Goal: Information Seeking & Learning: Learn about a topic

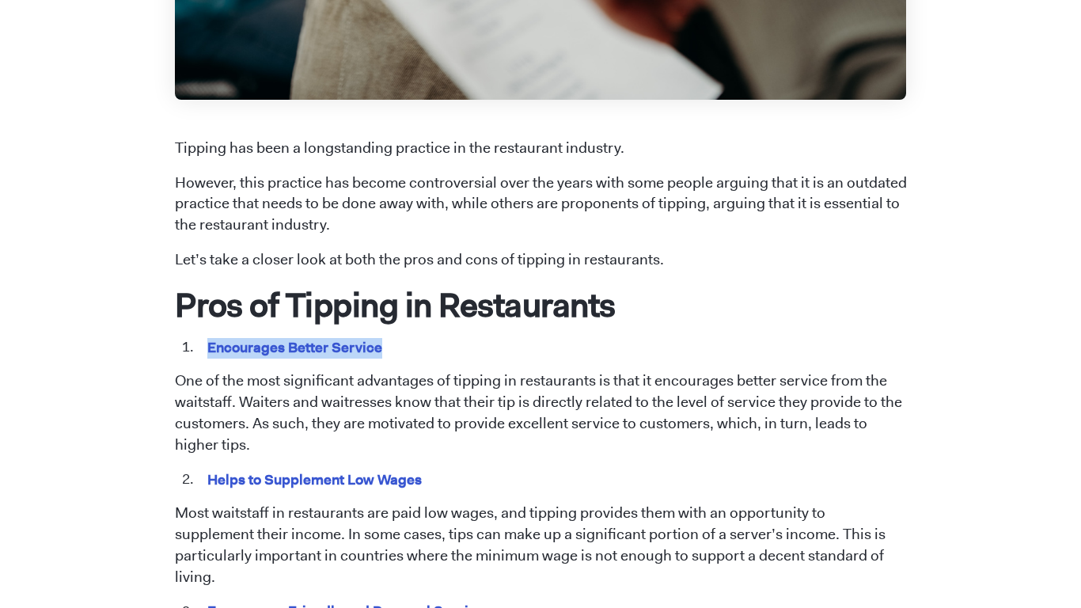
drag, startPoint x: 390, startPoint y: 343, endPoint x: 205, endPoint y: 345, distance: 185.1
click at [205, 345] on li "Encourages Better Service" at bounding box center [552, 347] width 710 height 21
copy mark "Encourages Better Service"
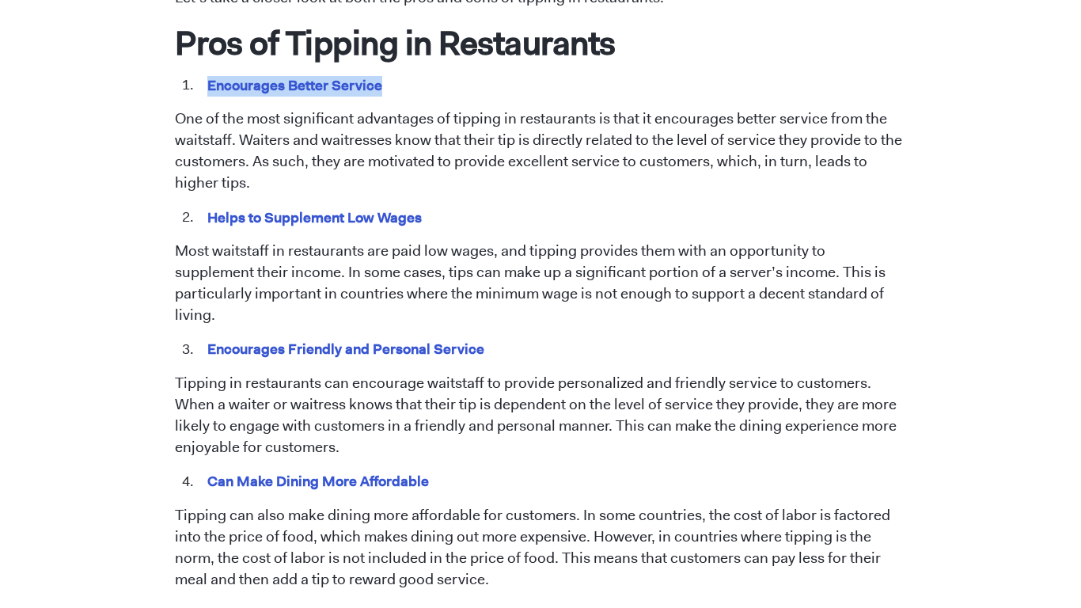
scroll to position [832, 0]
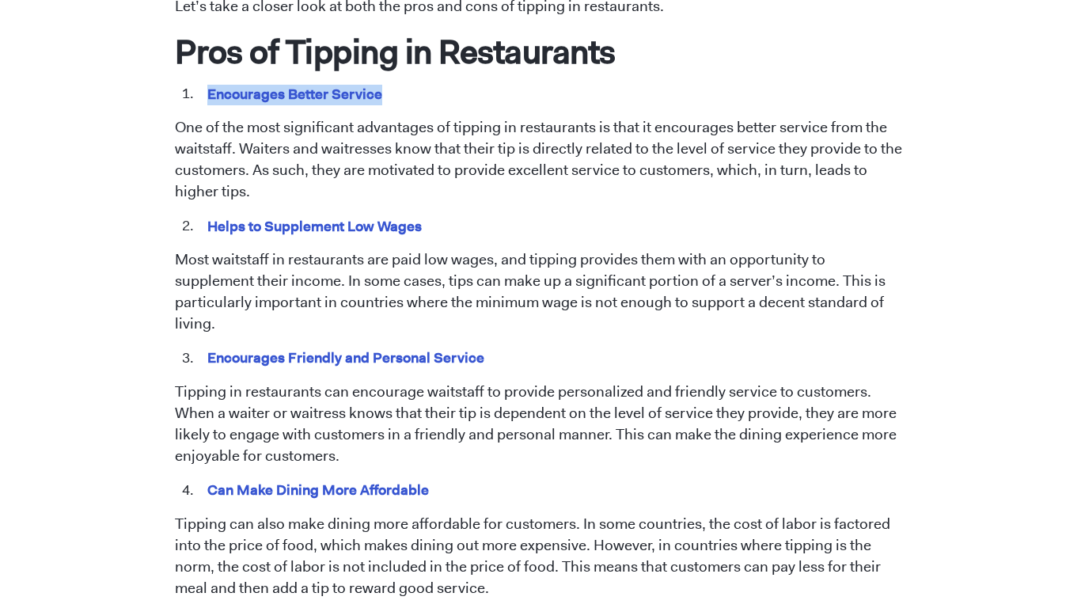
click at [330, 224] on mark "Helps to Supplement Low Wages" at bounding box center [315, 226] width 220 height 25
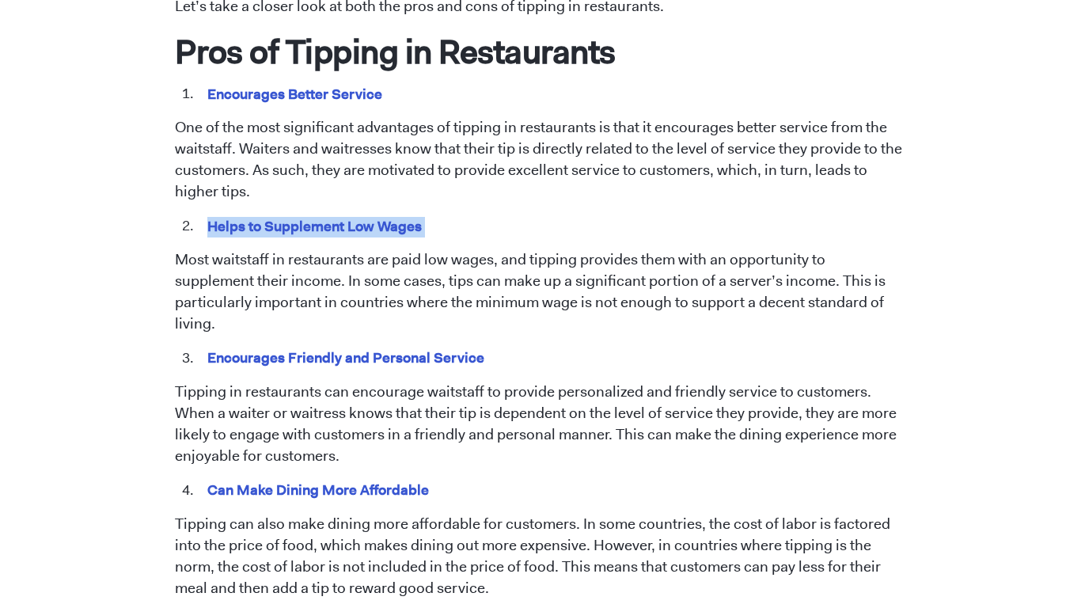
copy span "Helps to Supplement Low Wages"
click at [307, 345] on mark "Encourages Friendly and Personal Service" at bounding box center [346, 357] width 282 height 25
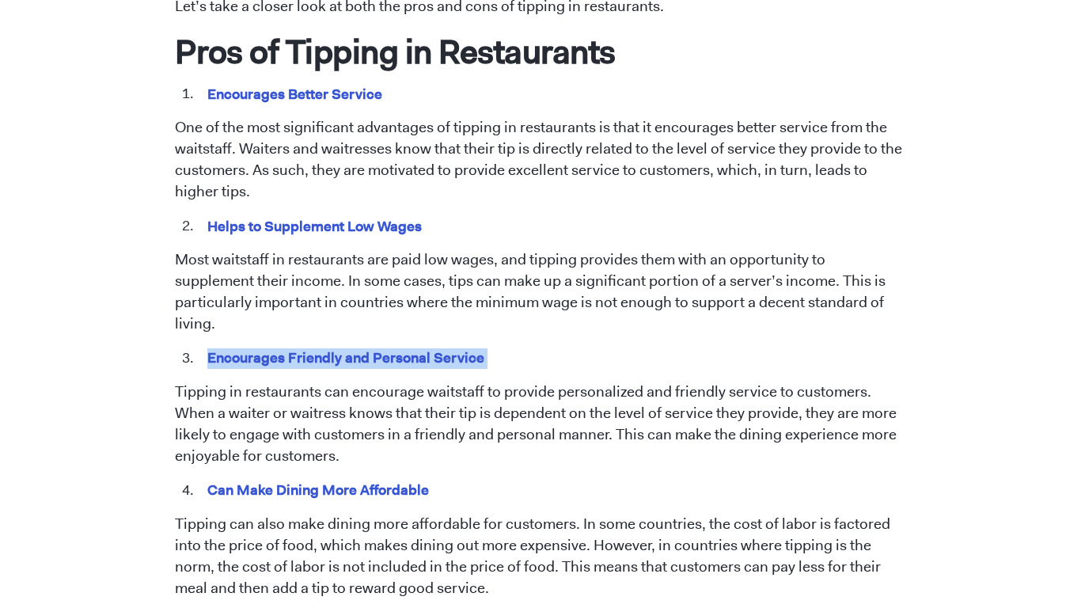
copy span "Encourages Friendly and Personal Service"
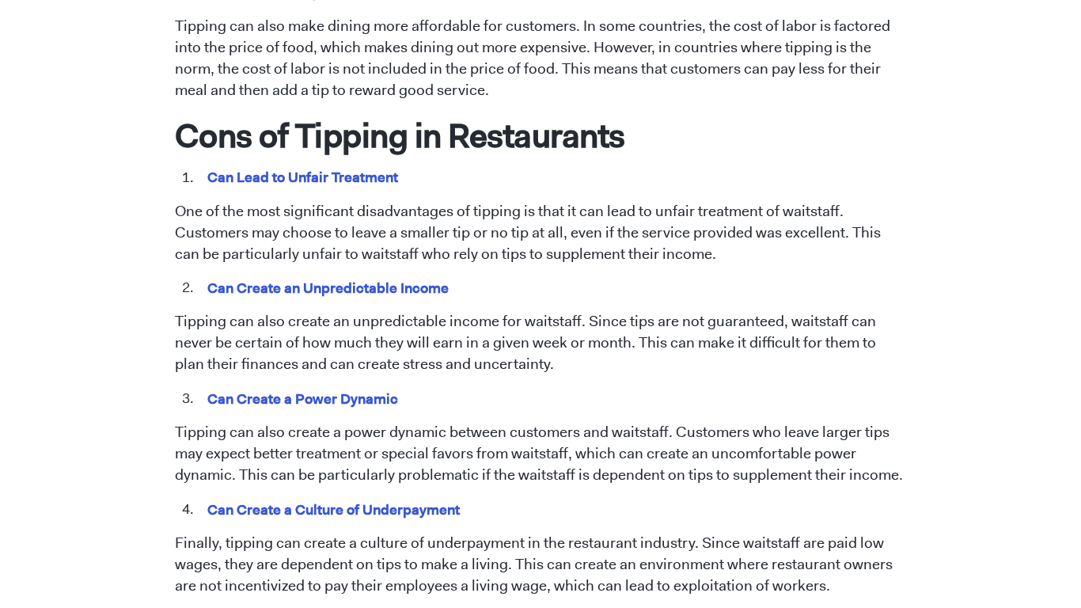
scroll to position [1329, 0]
drag, startPoint x: 407, startPoint y: 153, endPoint x: 210, endPoint y: 150, distance: 197.8
click at [210, 169] on li "Can Lead to Unfair Treatment" at bounding box center [552, 179] width 710 height 21
copy mark "Can Lead to Unfair Treatment"
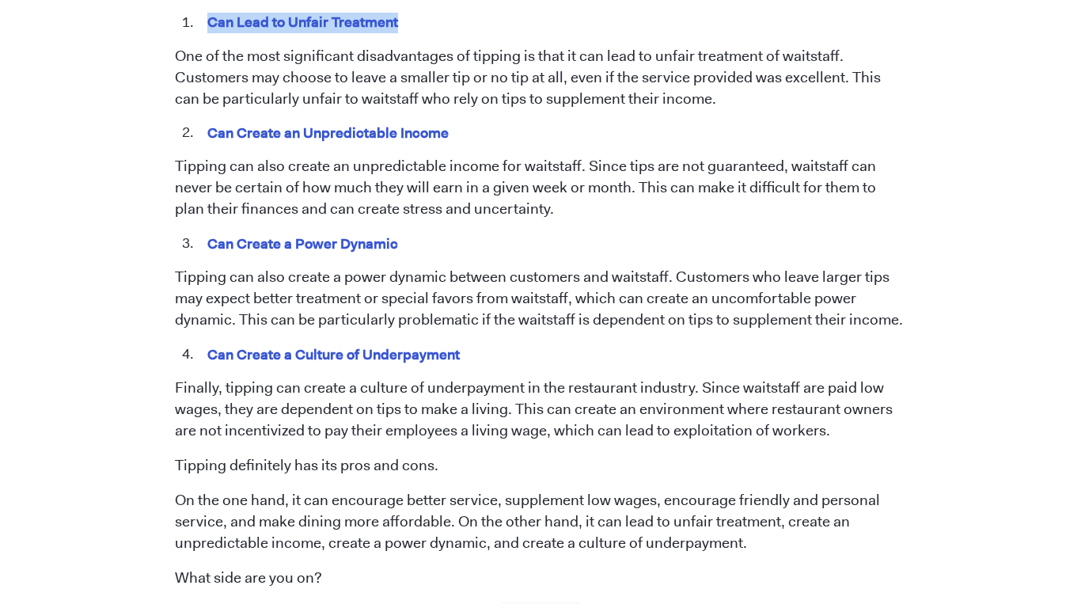
scroll to position [1480, 0]
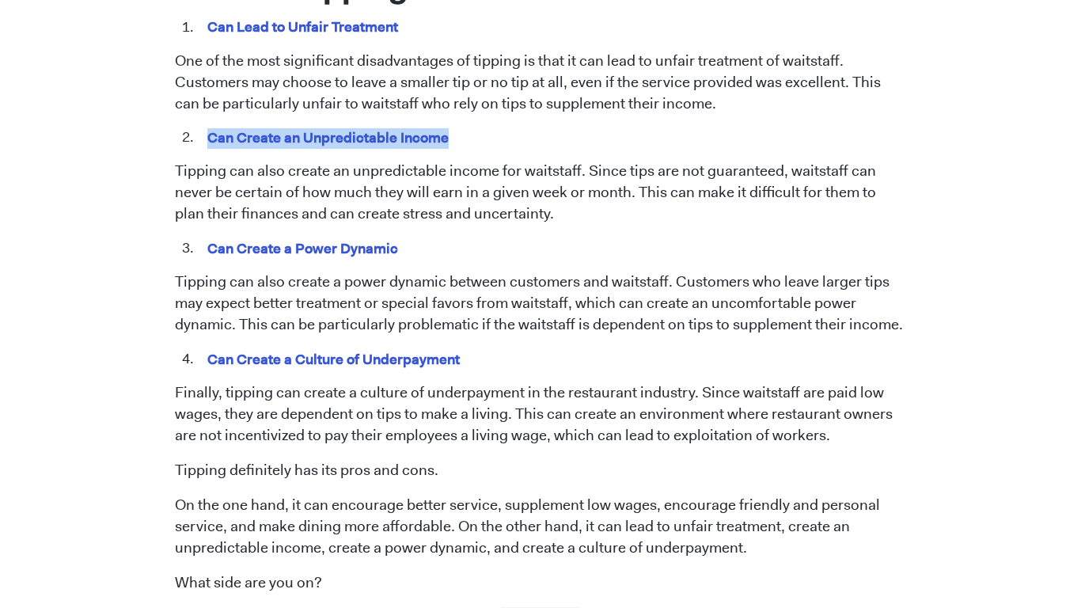
drag, startPoint x: 450, startPoint y: 116, endPoint x: 210, endPoint y: 116, distance: 239.7
click at [210, 127] on li "Can Create an Unpredictable Income" at bounding box center [552, 137] width 710 height 21
copy mark "Can Create an Unpredictable Income"
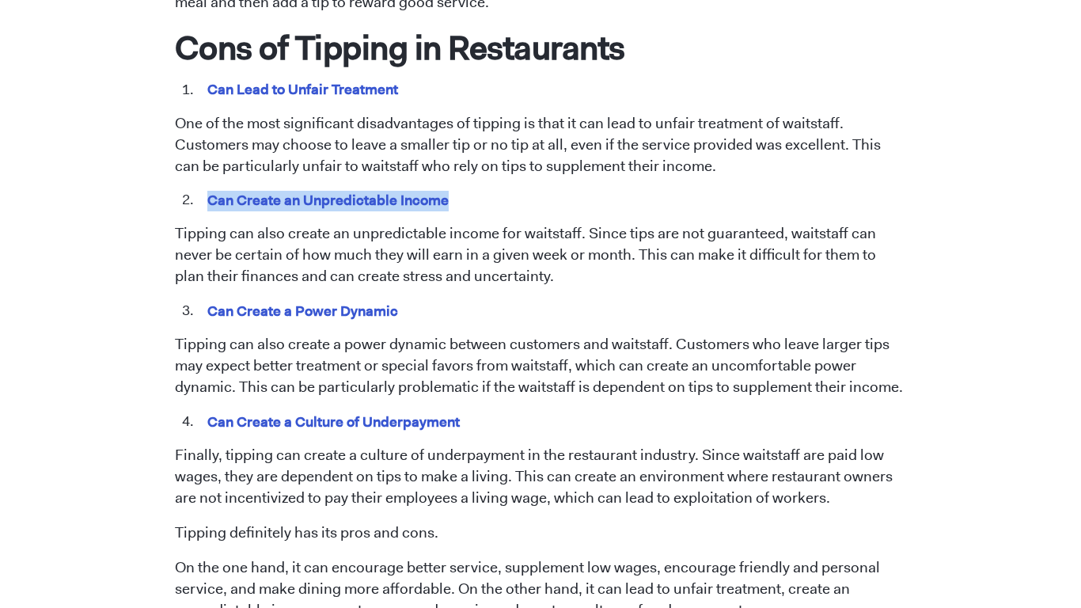
scroll to position [1420, 0]
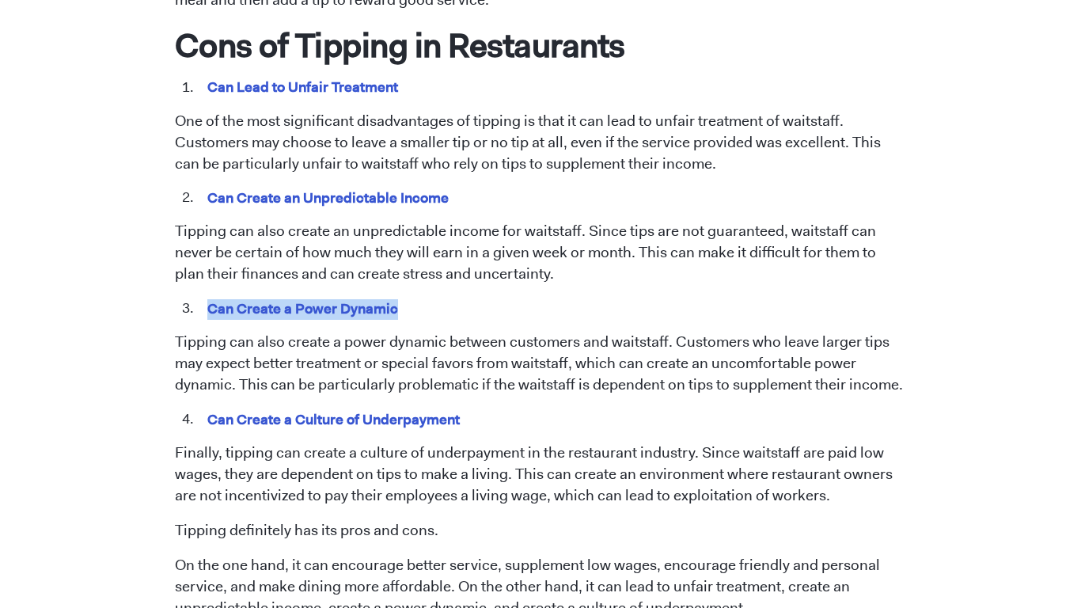
drag, startPoint x: 397, startPoint y: 288, endPoint x: 204, endPoint y: 293, distance: 193.1
click at [205, 296] on mark "Can Create a Power Dynamic" at bounding box center [303, 308] width 196 height 25
copy mark "Can Create a Power Dynamic"
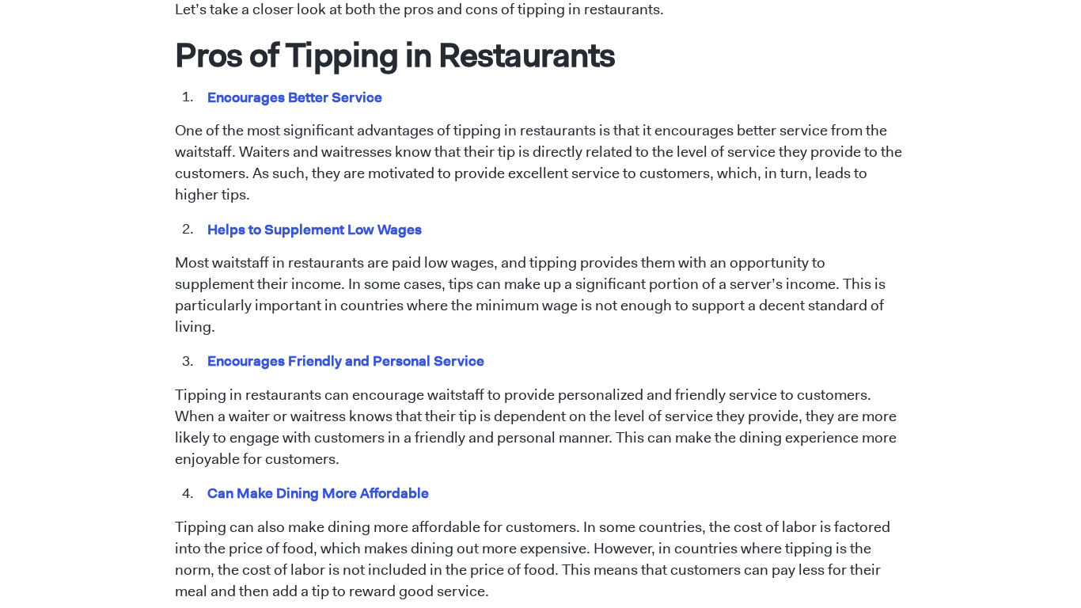
scroll to position [831, 0]
